Goal: Find specific page/section

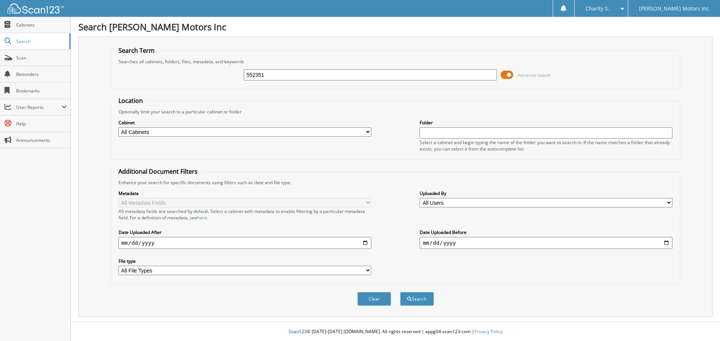
type input "552351"
click at [400, 292] on button "Search" at bounding box center [417, 299] width 34 height 14
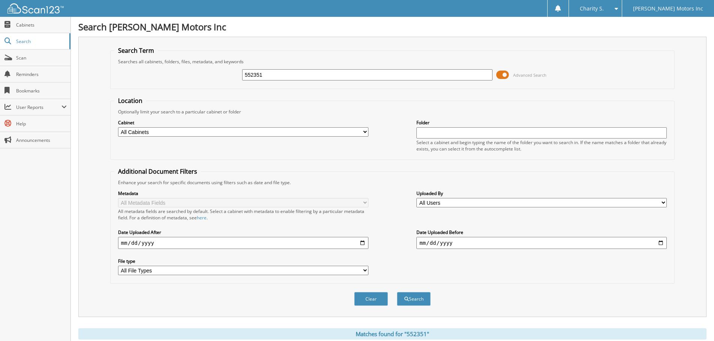
click at [283, 72] on input "552351" at bounding box center [367, 74] width 250 height 11
click at [21, 42] on span "Search" at bounding box center [40, 41] width 49 height 6
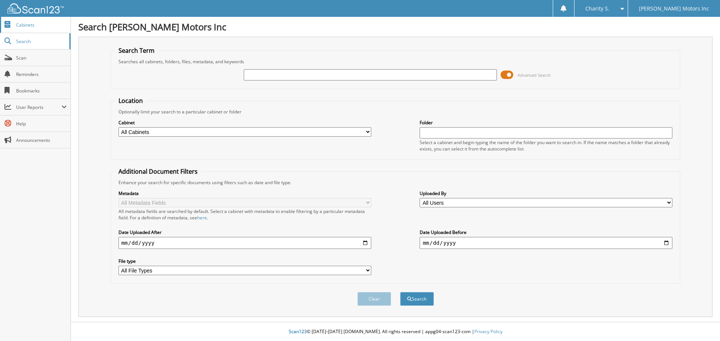
click at [29, 27] on span "Cabinets" at bounding box center [41, 25] width 51 height 6
